Goal: Navigation & Orientation: Go to known website

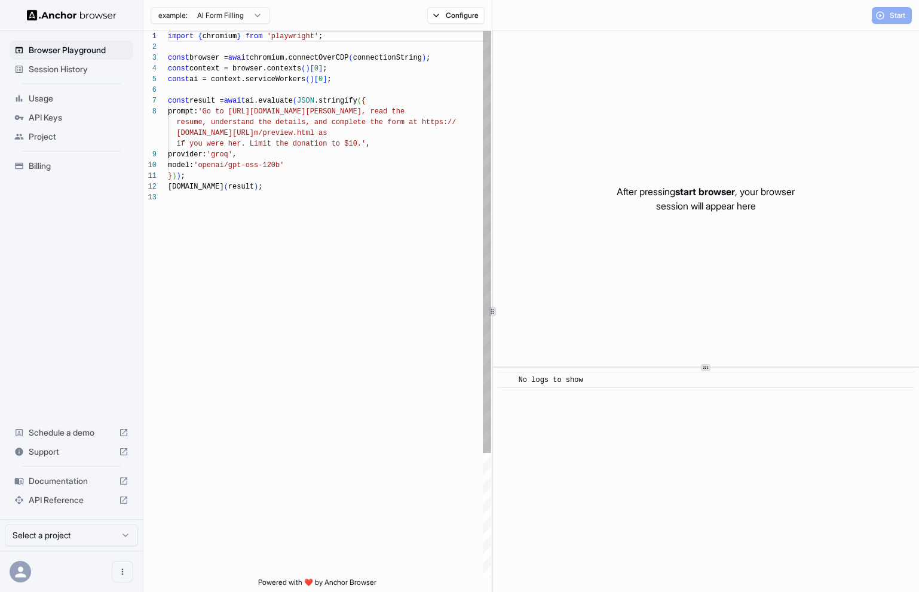
scroll to position [75, 0]
